Goal: Browse casually: Explore the website without a specific task or goal

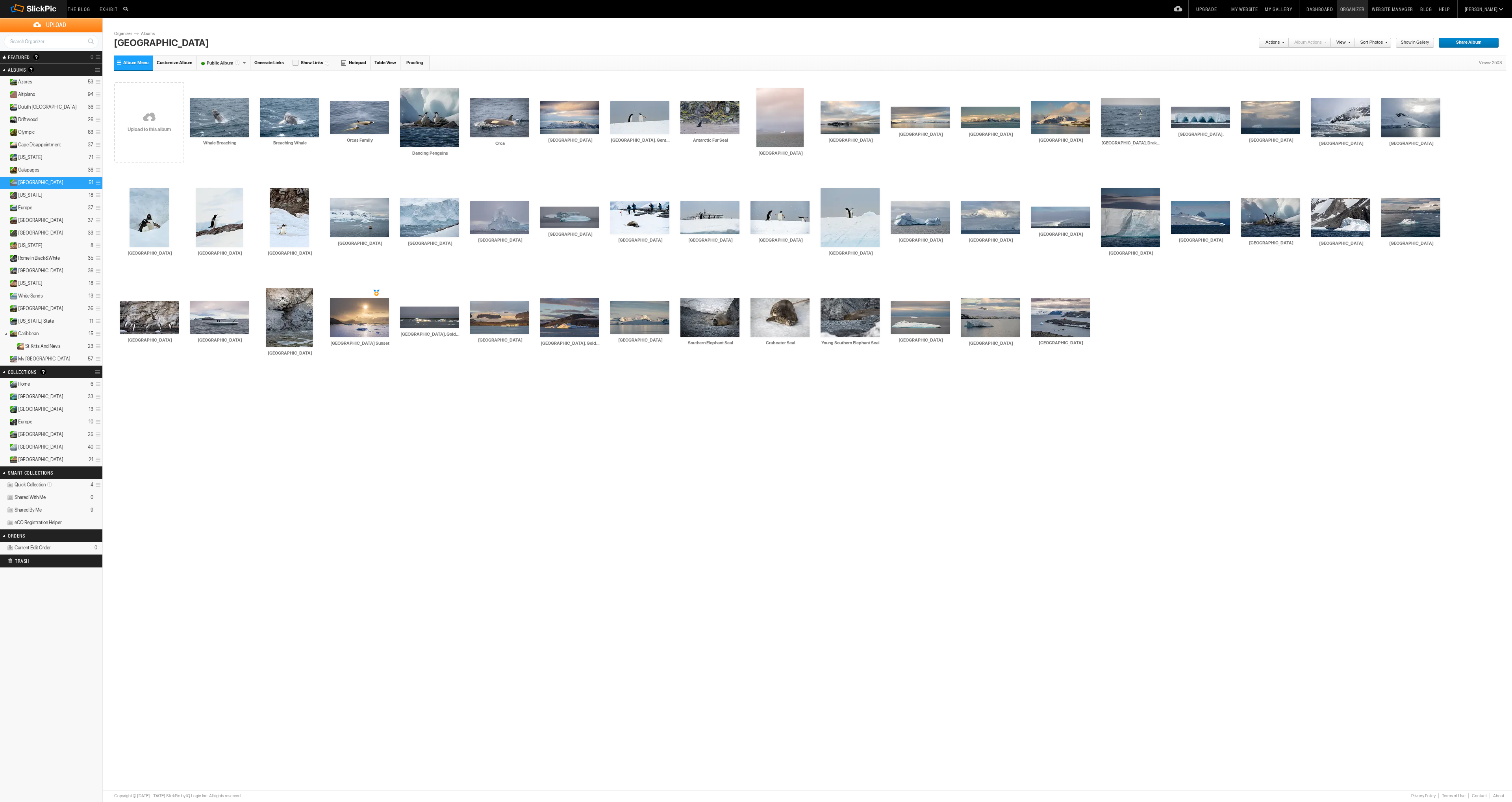
click at [33, 421] on details "Europe 10" at bounding box center [51, 422] width 102 height 12
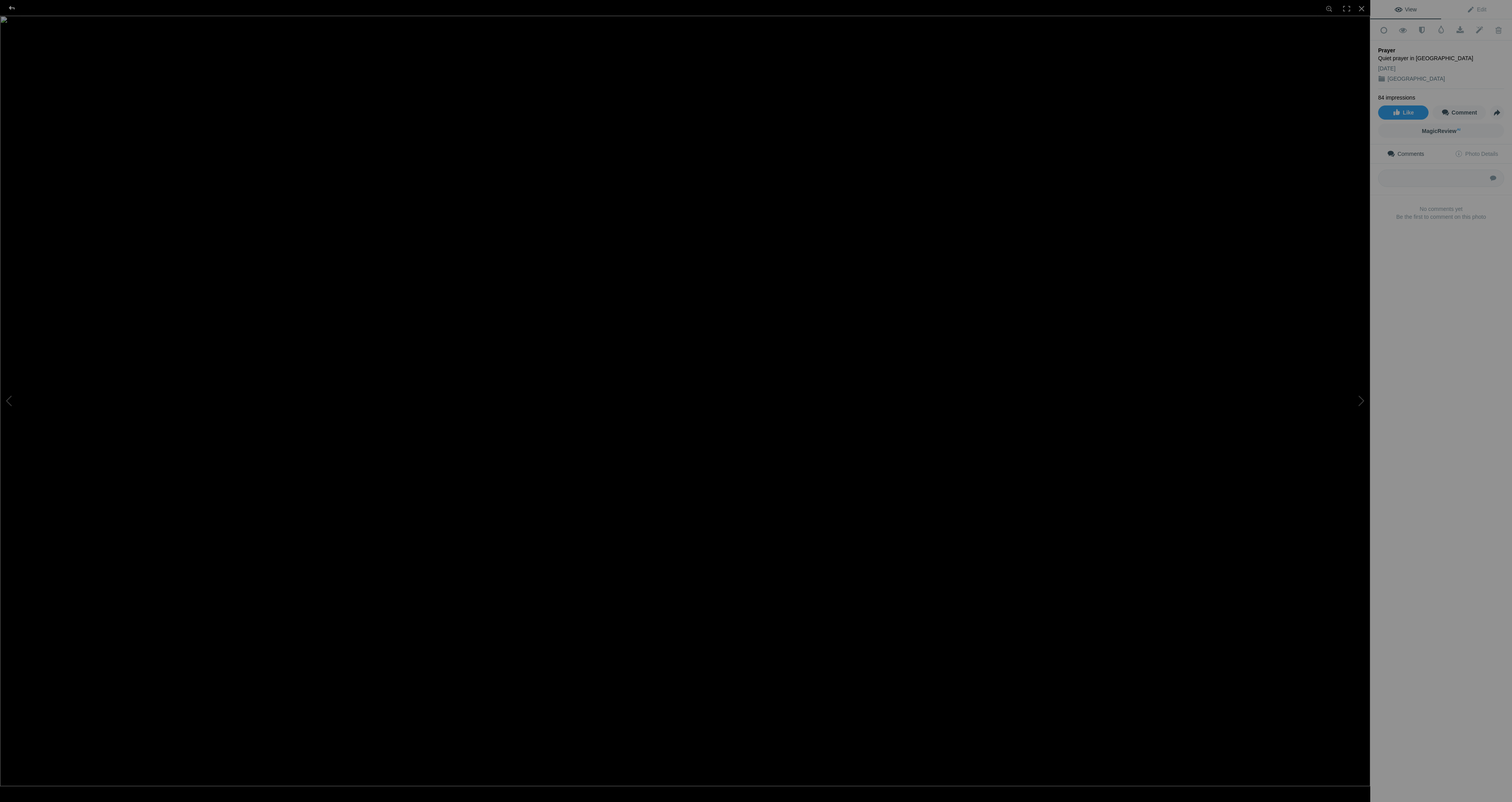
click at [14, 7] on div at bounding box center [12, 8] width 28 height 16
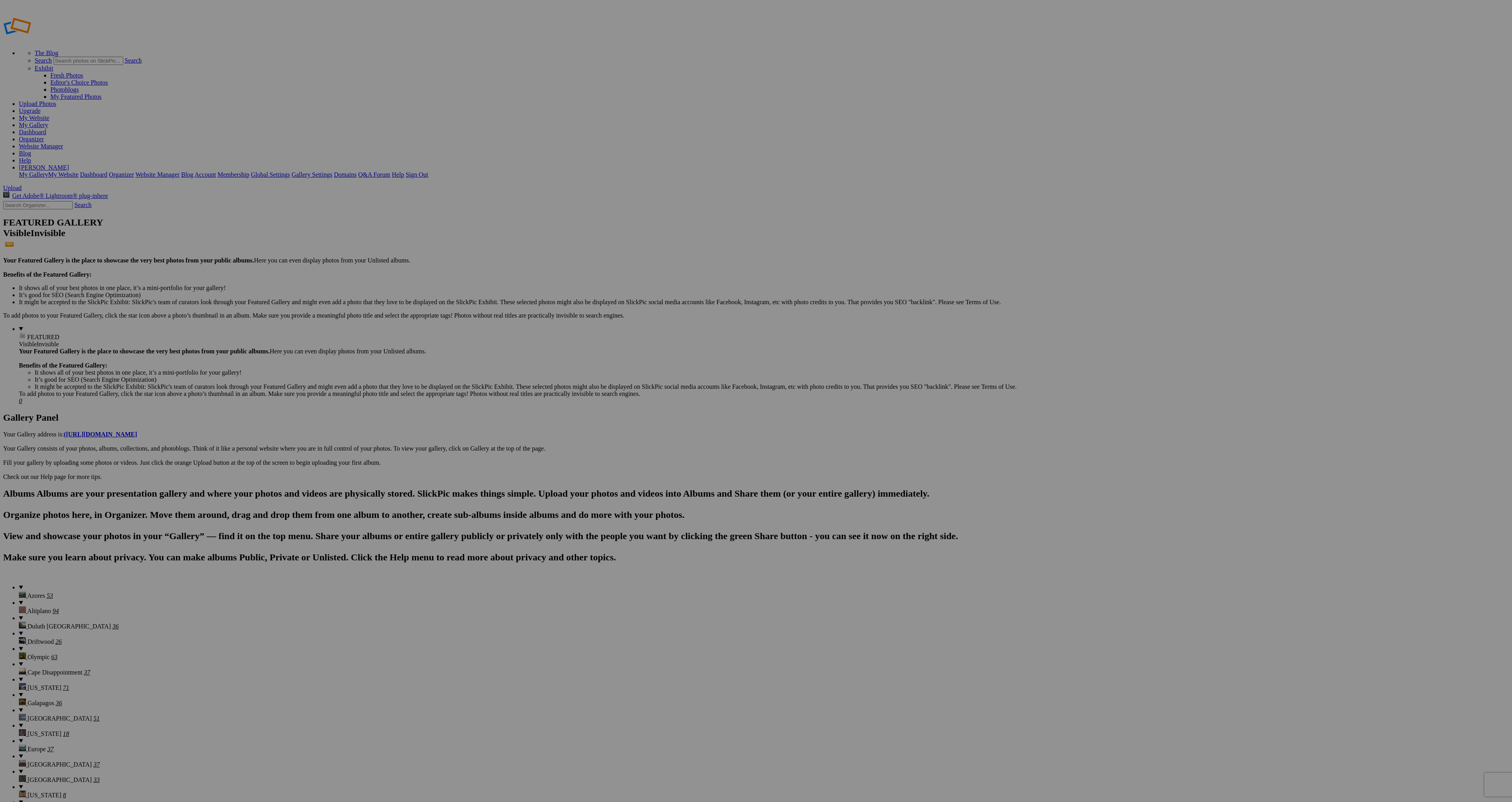
click at [50, 737] on details "Europe 37" at bounding box center [764, 745] width 1490 height 15
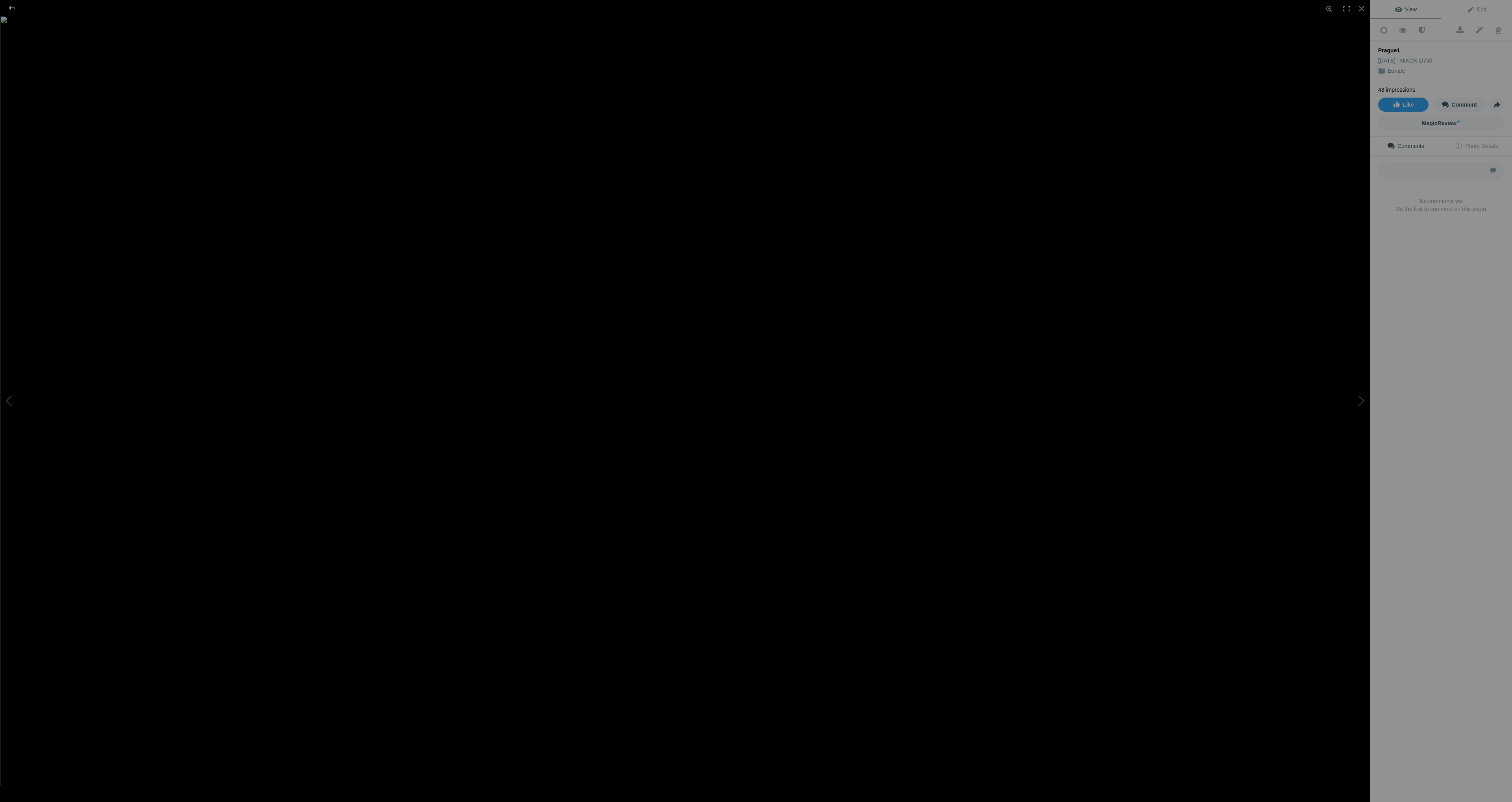
click at [11, 8] on div at bounding box center [12, 8] width 28 height 16
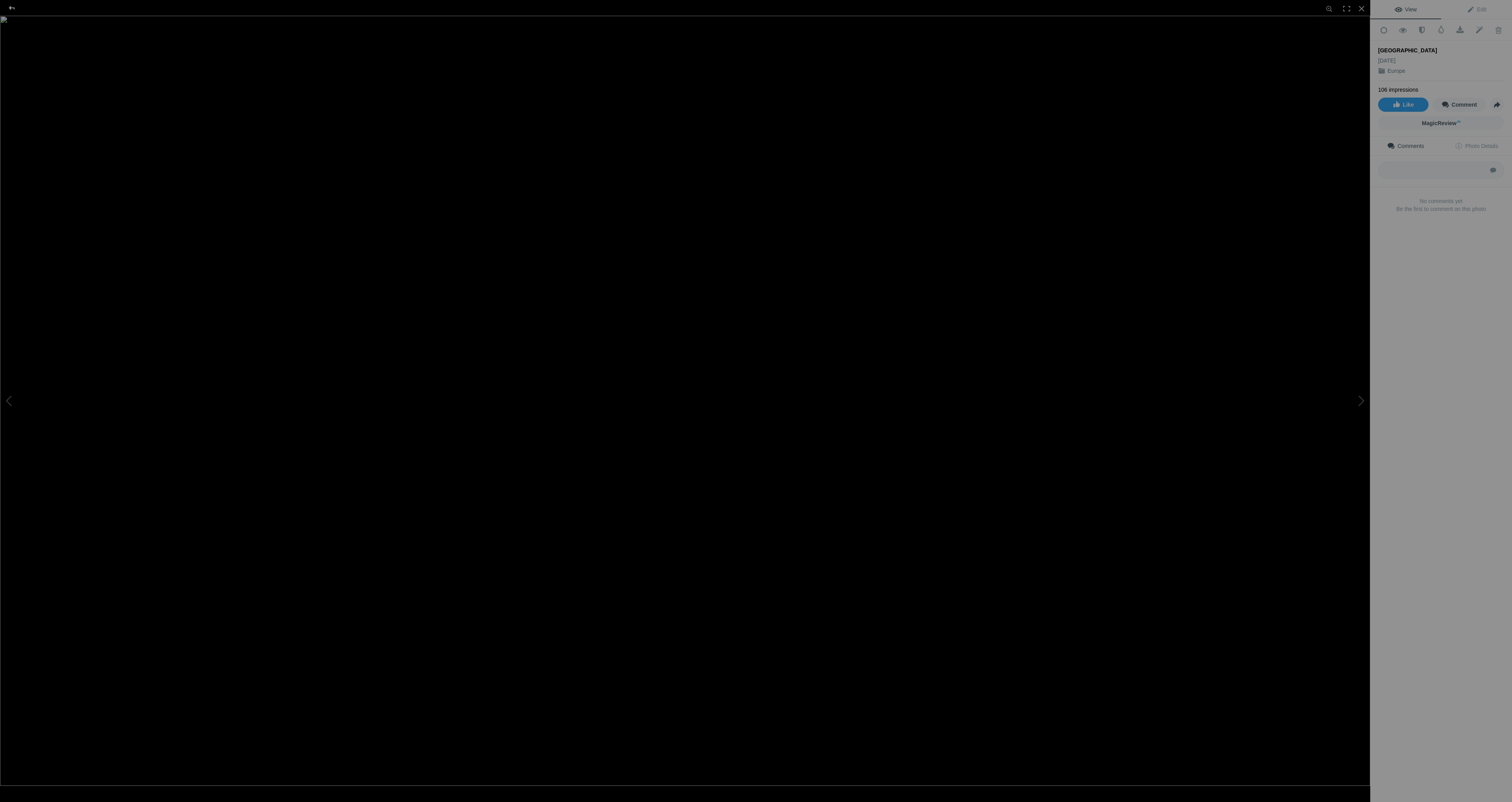
click at [12, 6] on div at bounding box center [12, 8] width 28 height 16
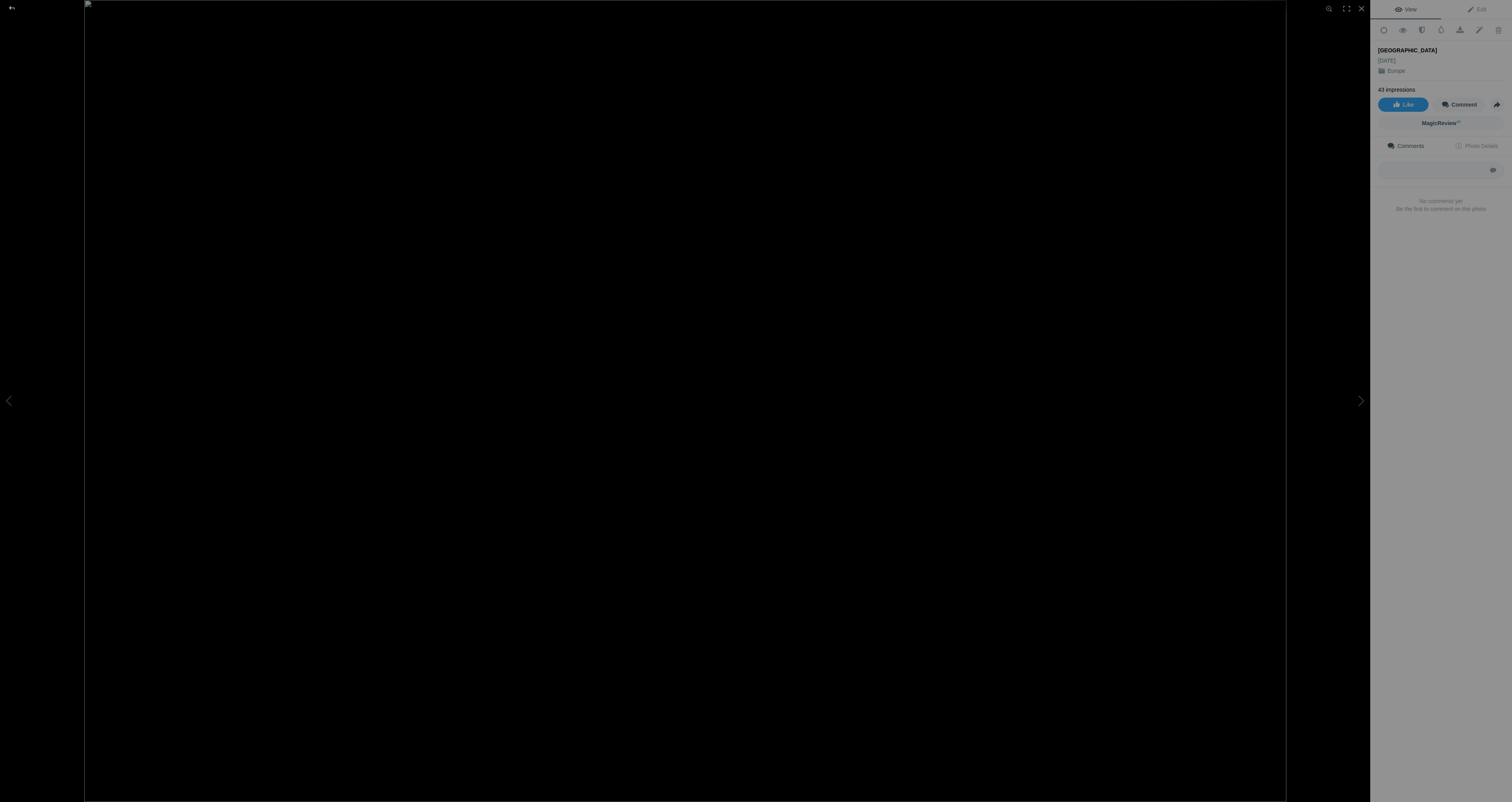
click at [16, 8] on div at bounding box center [12, 8] width 28 height 16
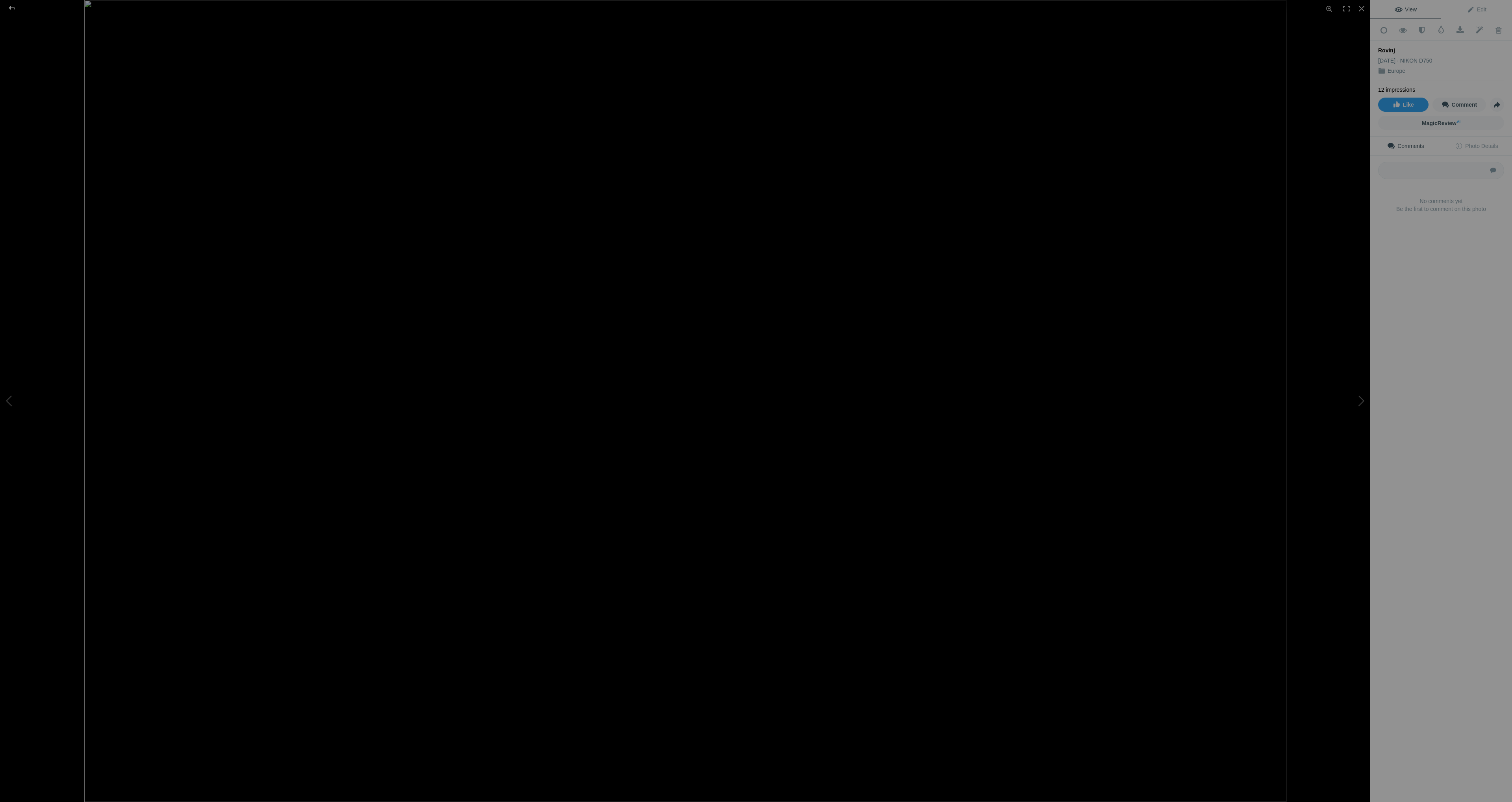
click at [12, 7] on div at bounding box center [12, 8] width 28 height 16
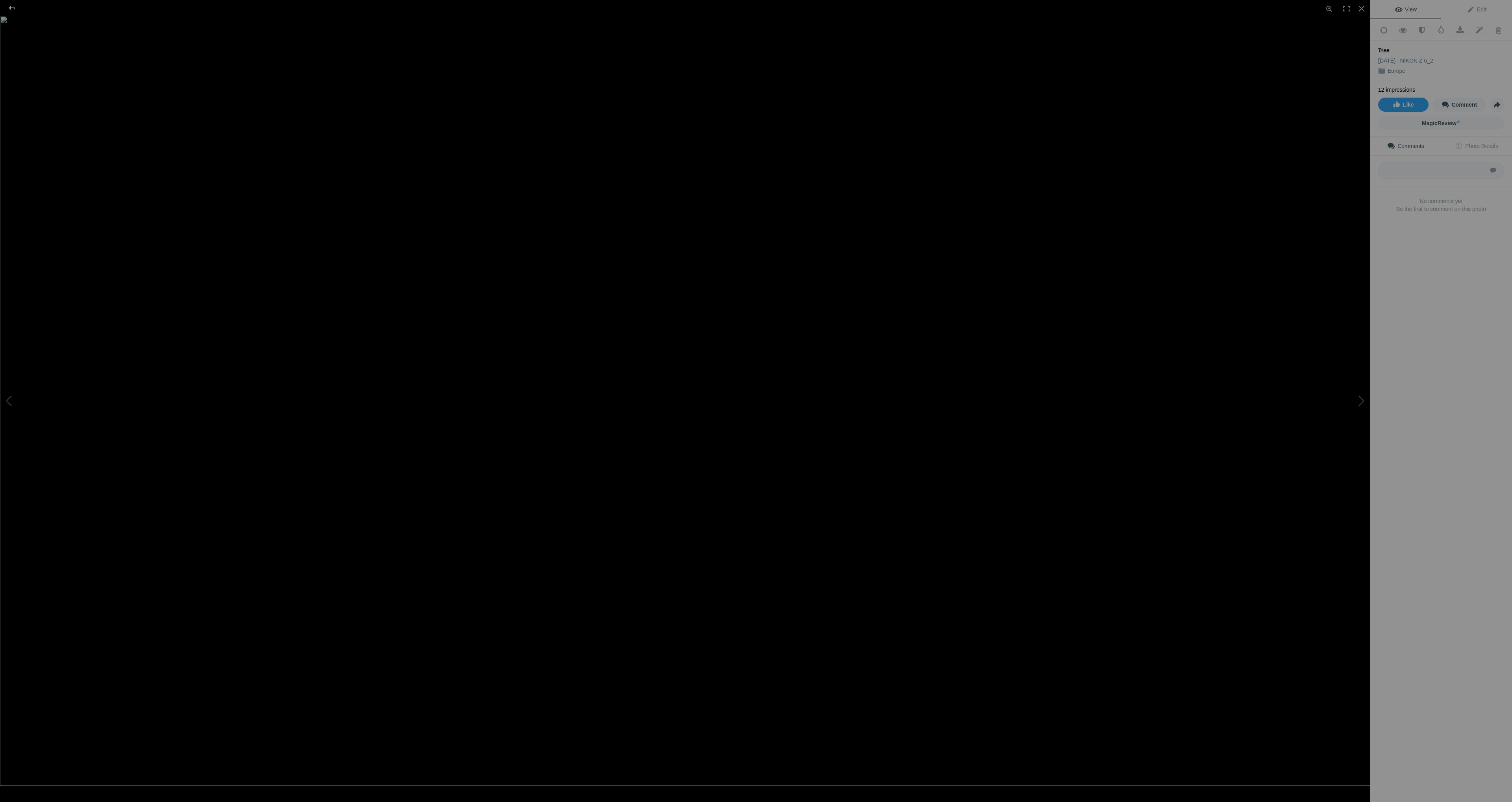
click at [15, 9] on div at bounding box center [12, 8] width 28 height 16
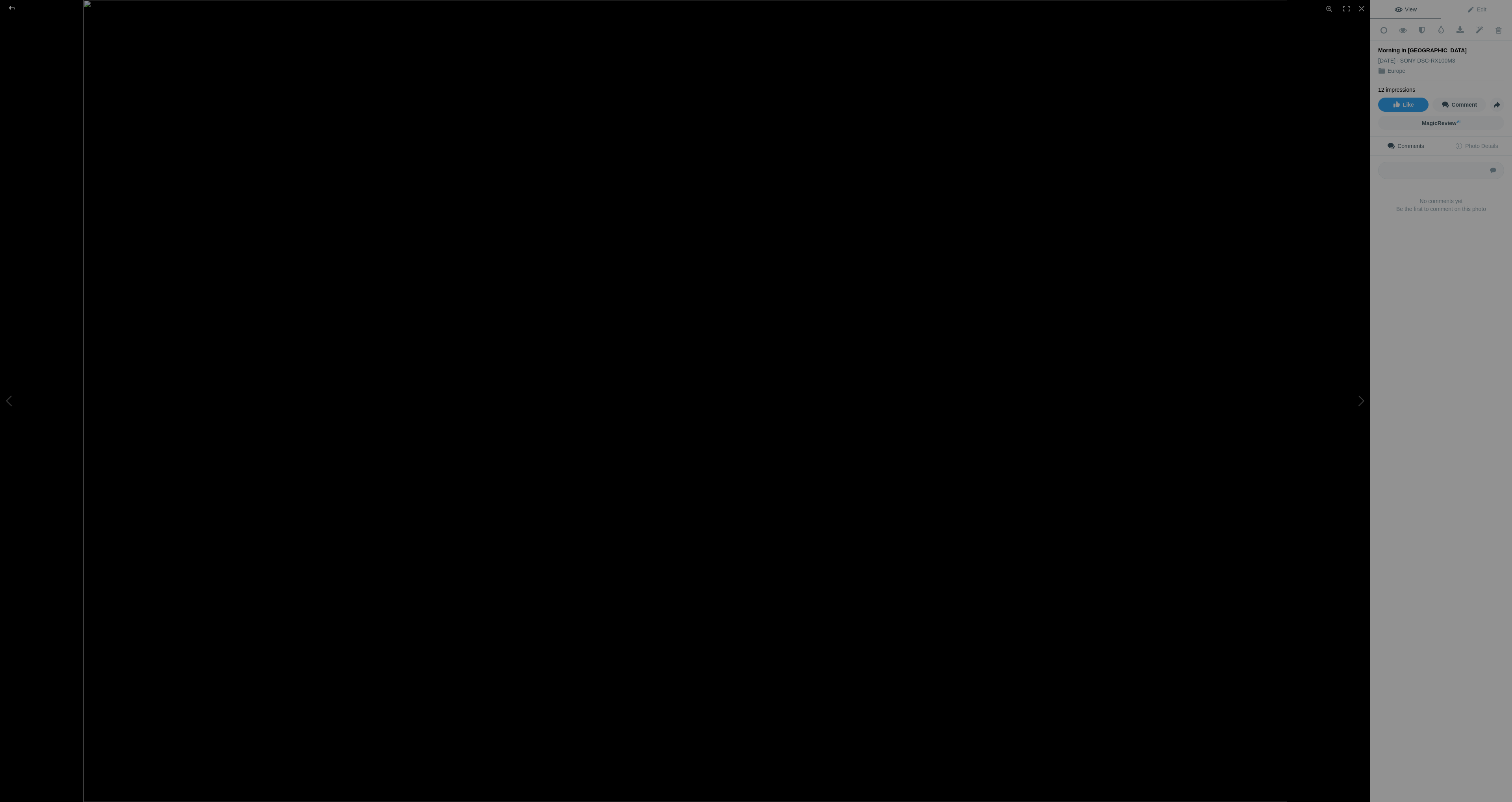
click at [9, 6] on div at bounding box center [12, 8] width 28 height 16
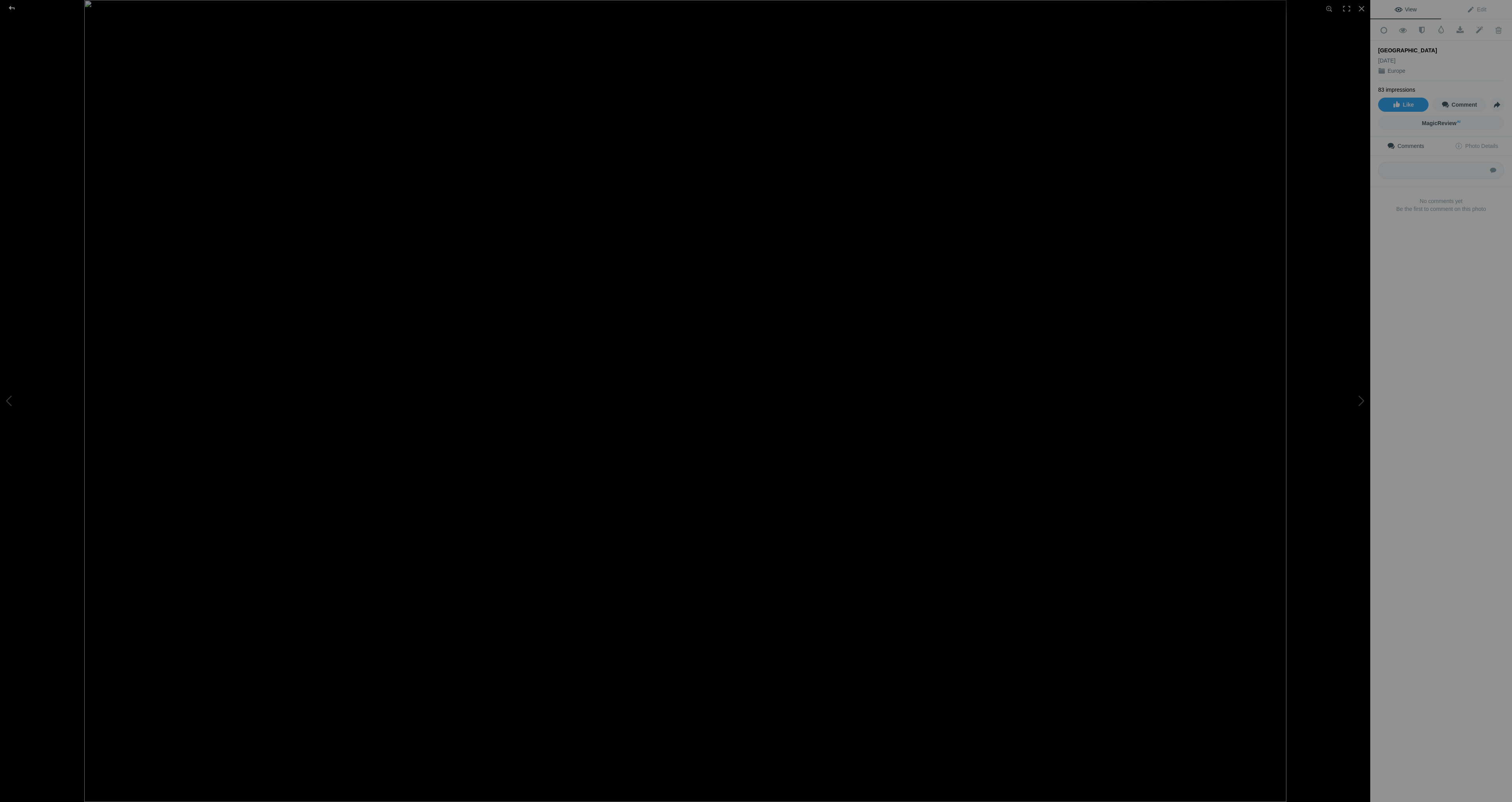
click at [14, 4] on div at bounding box center [12, 8] width 28 height 16
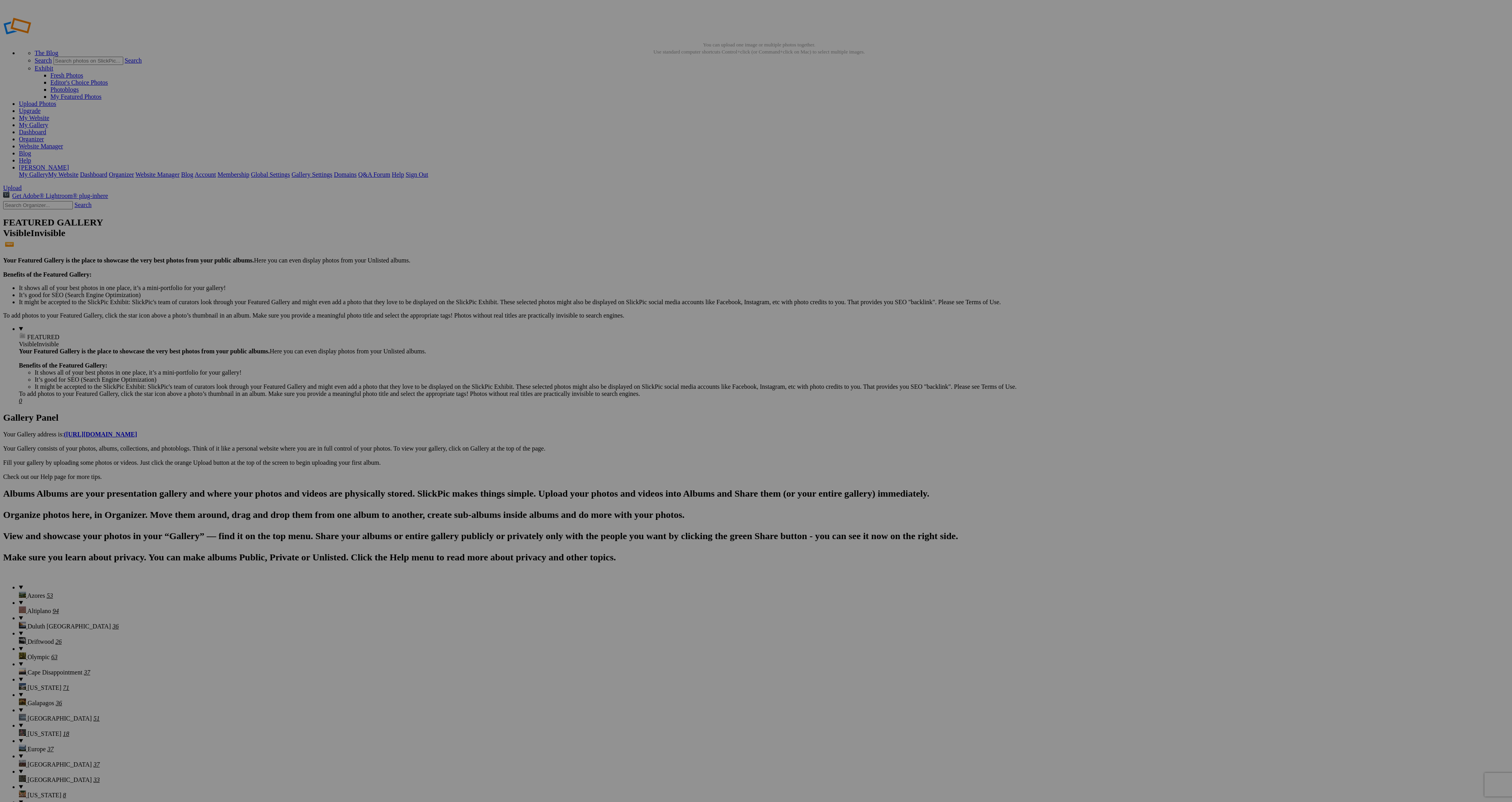
click at [32, 638] on span "Driftwood" at bounding box center [41, 641] width 26 height 6
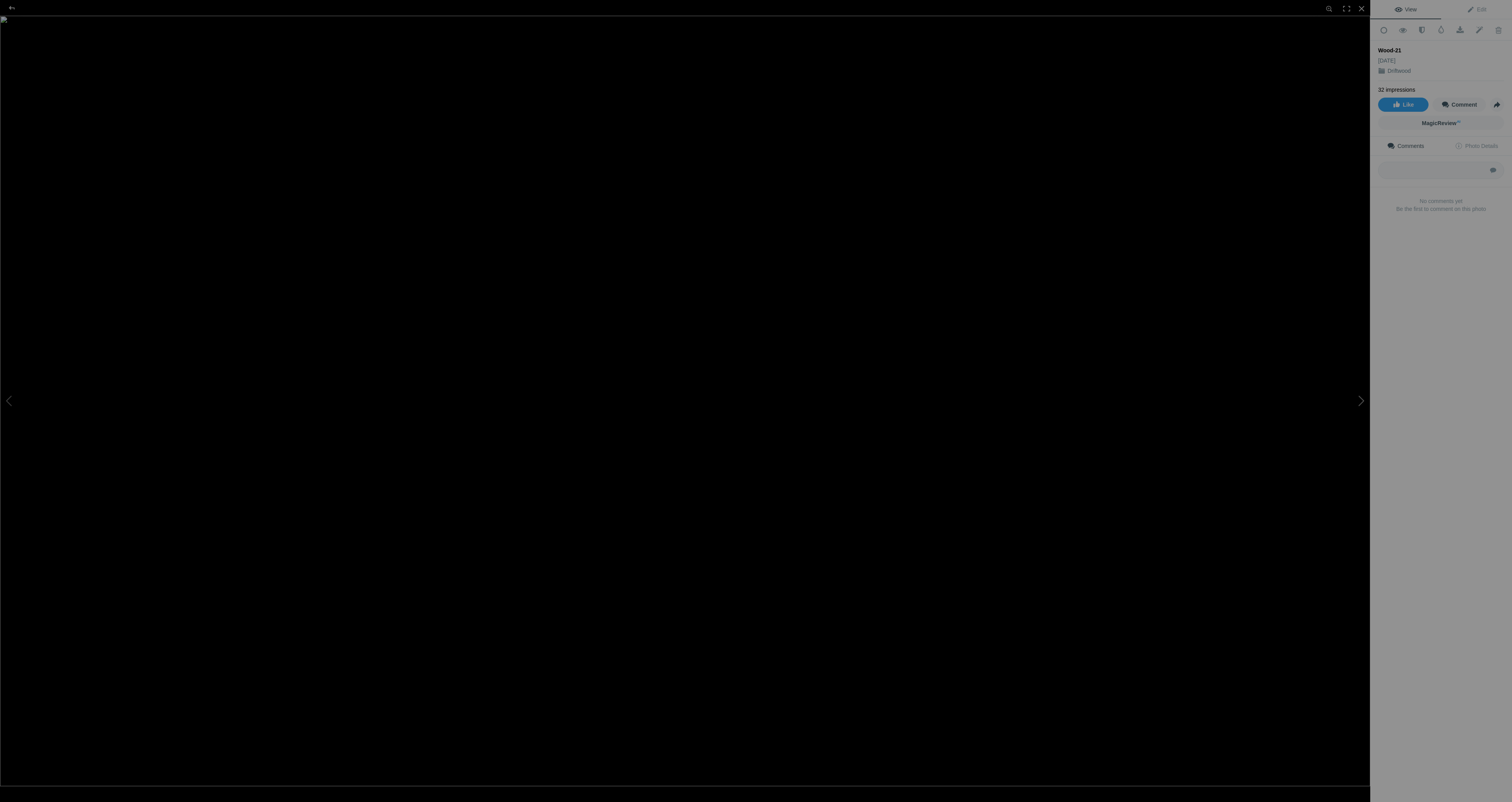
click at [1360, 397] on button at bounding box center [1341, 401] width 59 height 289
click at [1360, 397] on button at bounding box center [1341, 401] width 59 height 289
click at [1360, 397] on button at bounding box center [1341, 401] width 59 height 289
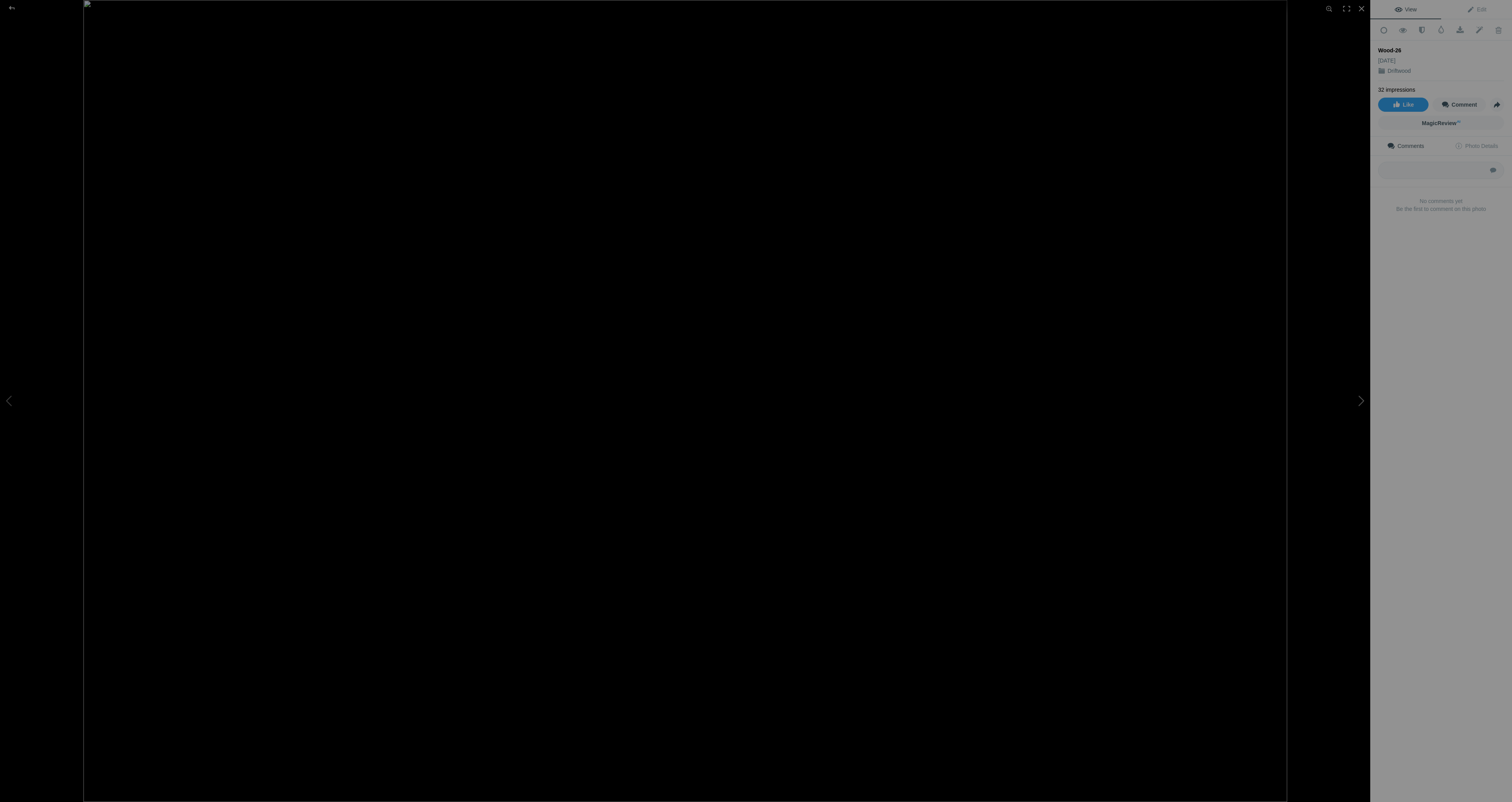
click at [1359, 395] on button at bounding box center [1341, 401] width 59 height 289
click at [1359, 395] on button at bounding box center [1341, 401] width 59 height 289
click at [1359, 394] on button at bounding box center [1341, 401] width 59 height 289
click at [1358, 394] on button at bounding box center [1341, 401] width 59 height 289
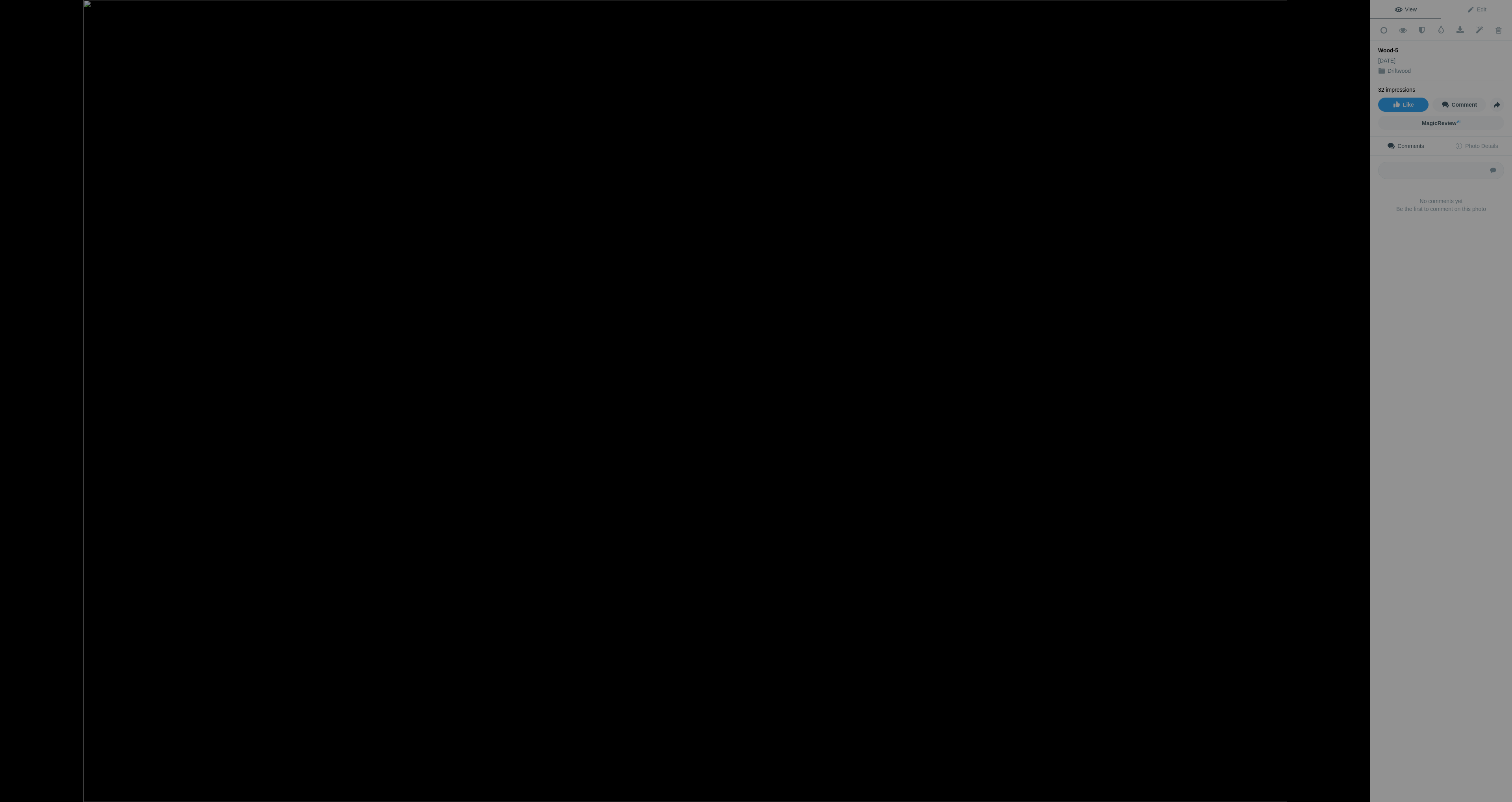
click at [1358, 394] on button at bounding box center [1341, 401] width 59 height 289
click at [1359, 392] on button at bounding box center [1341, 401] width 59 height 289
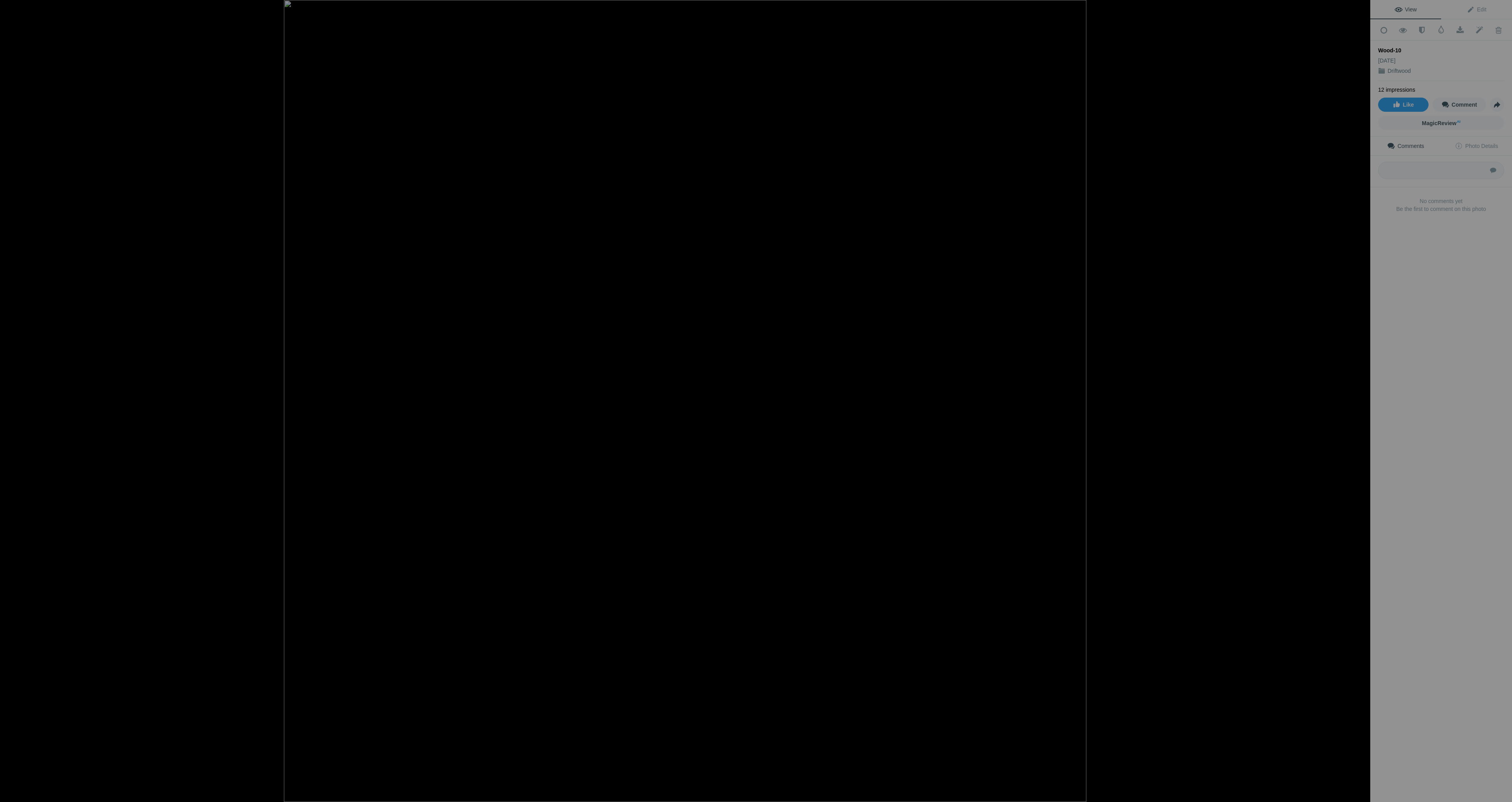
click at [1359, 392] on button at bounding box center [1341, 401] width 59 height 289
click at [1361, 400] on button at bounding box center [1341, 401] width 59 height 289
click at [1361, 399] on button at bounding box center [1341, 401] width 59 height 289
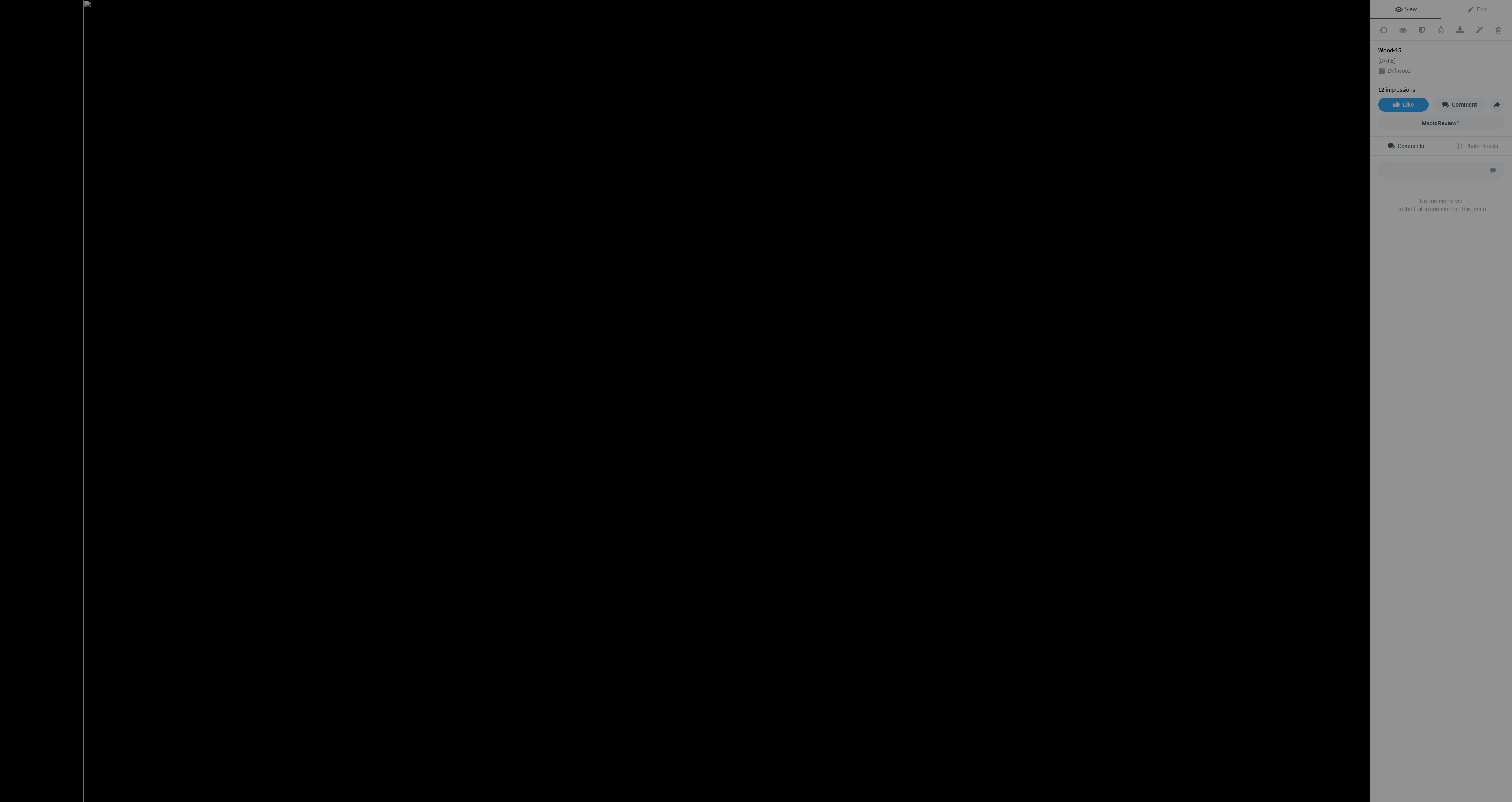
click at [1361, 399] on button at bounding box center [1341, 401] width 59 height 289
click at [1361, 398] on button at bounding box center [1341, 401] width 59 height 289
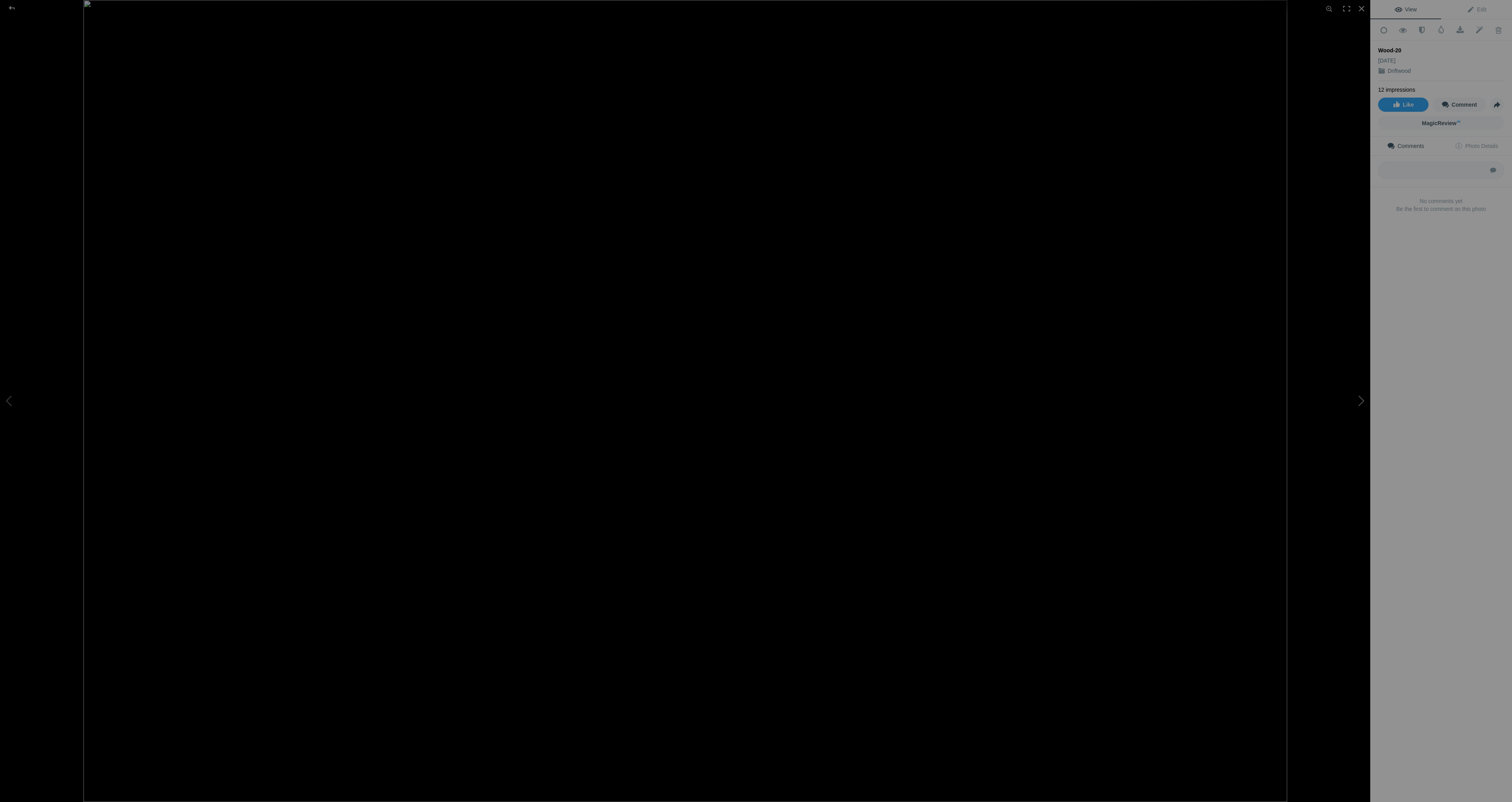
click at [1361, 398] on button at bounding box center [1341, 401] width 59 height 289
click at [15, 8] on div at bounding box center [12, 8] width 28 height 16
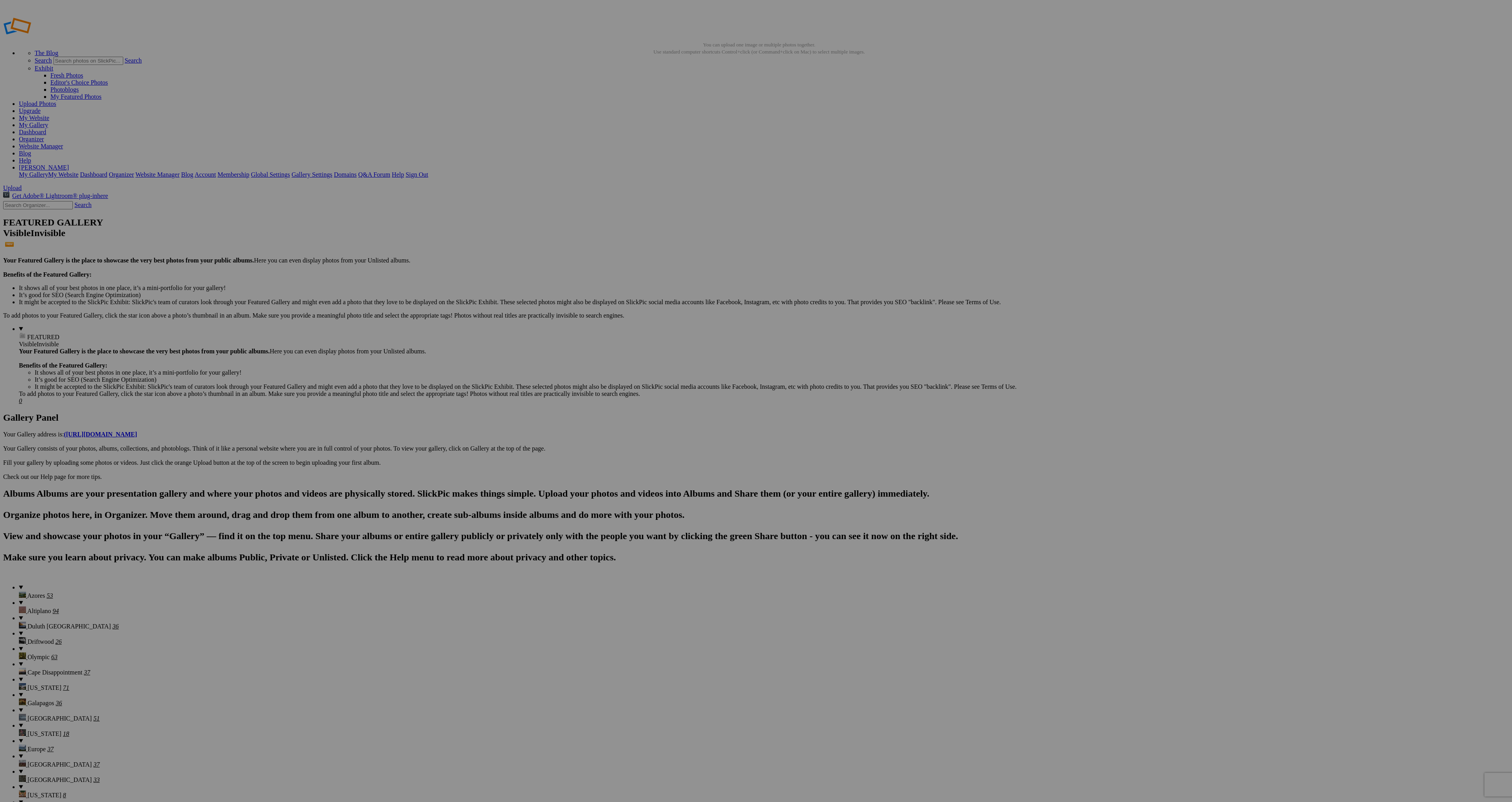
click at [58, 801] on span "Rome In Black&White" at bounding box center [56, 810] width 58 height 6
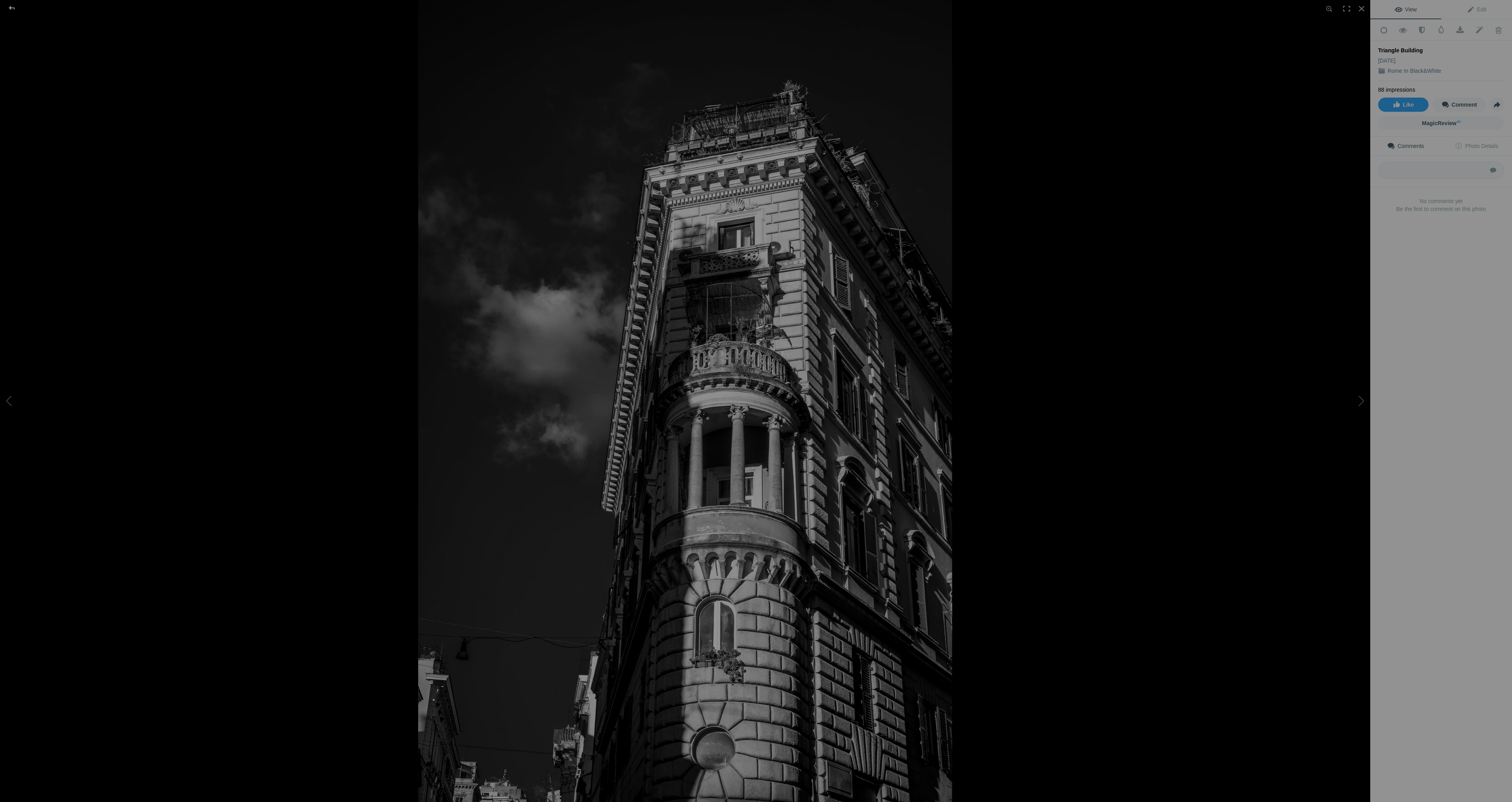
click at [11, 4] on div at bounding box center [12, 8] width 28 height 16
